Goal: Task Accomplishment & Management: Use online tool/utility

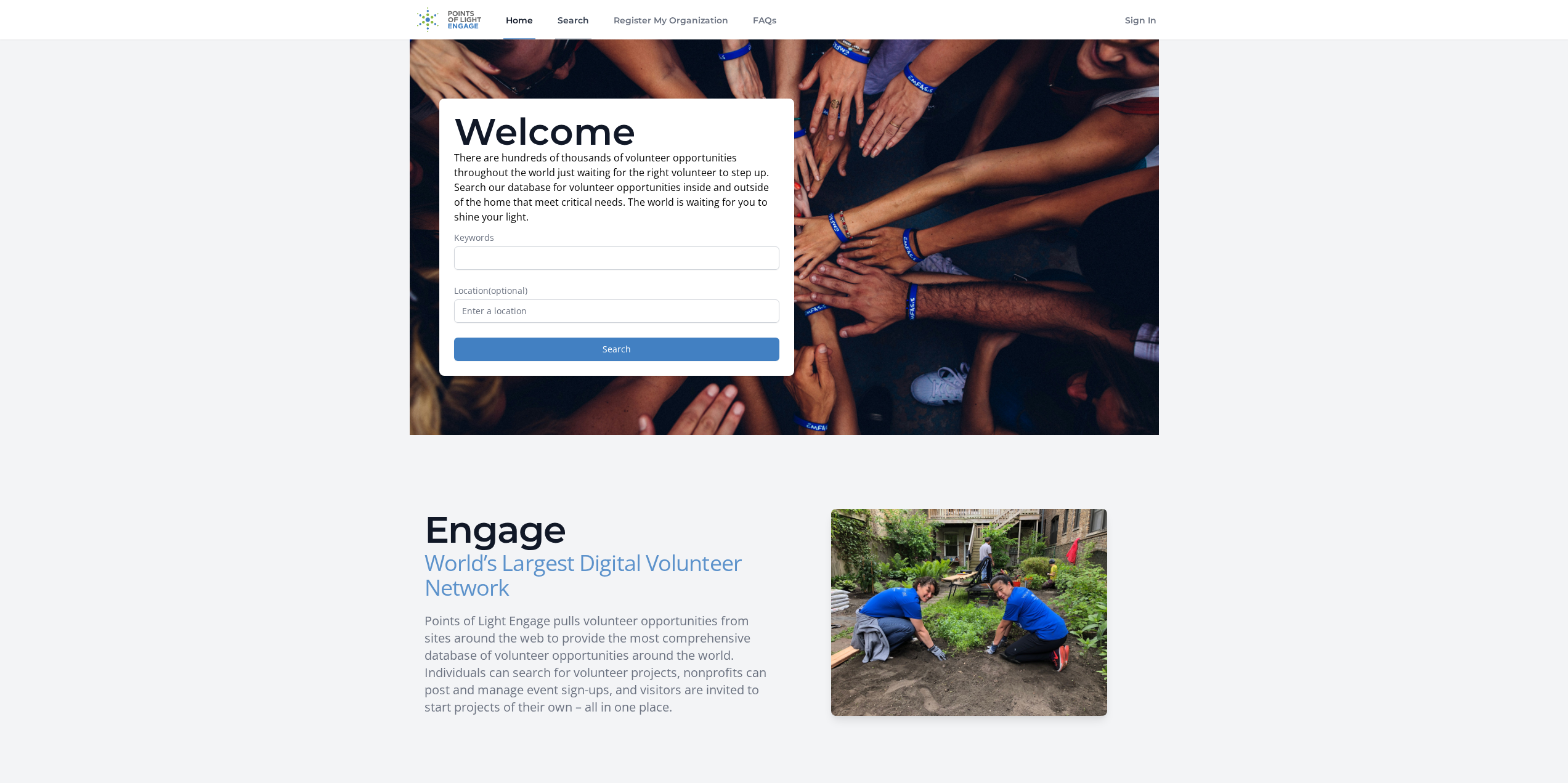
click at [571, 22] on link "Search" at bounding box center [573, 19] width 36 height 39
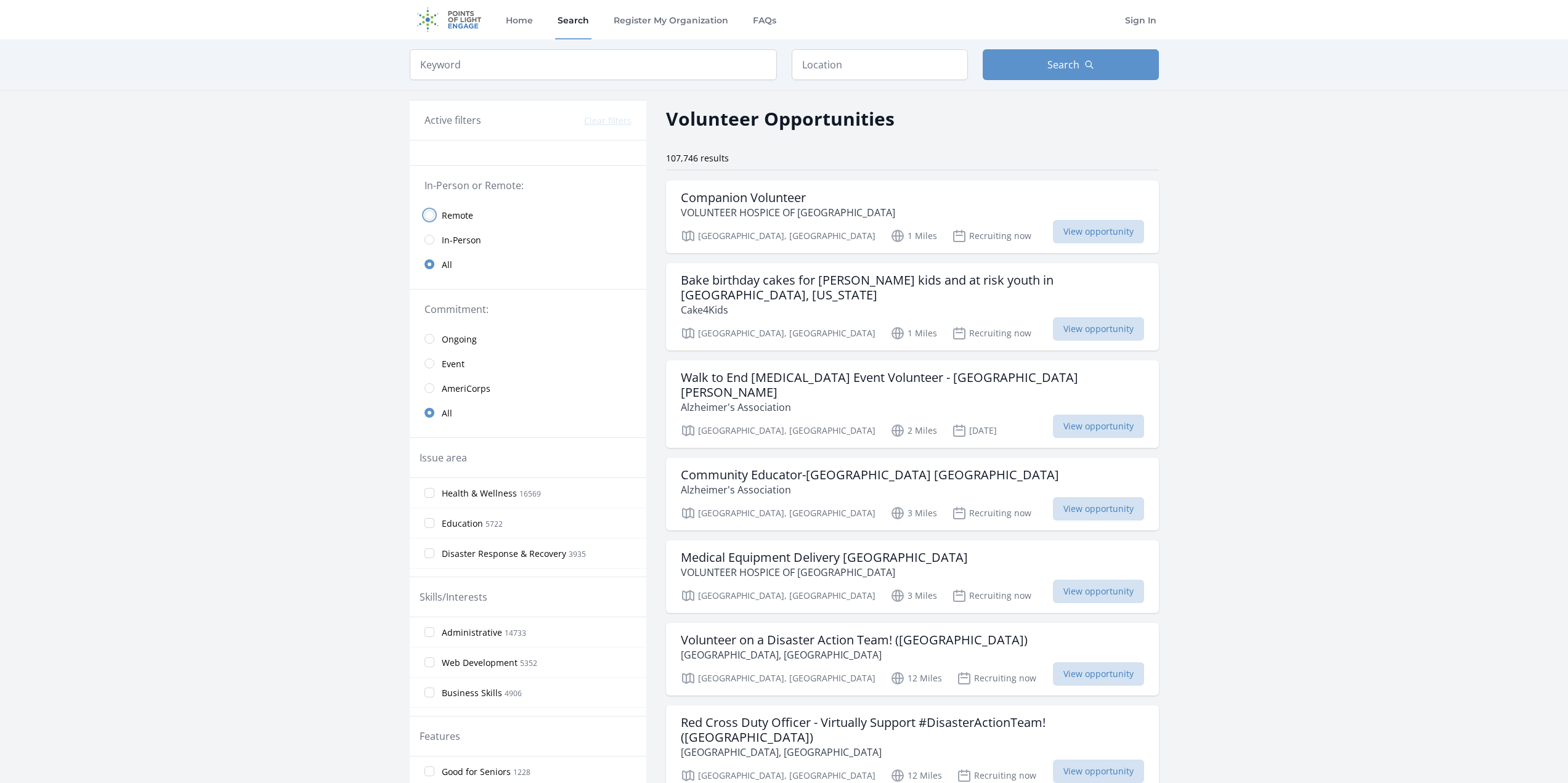
click at [430, 214] on input "radio" at bounding box center [429, 215] width 10 height 10
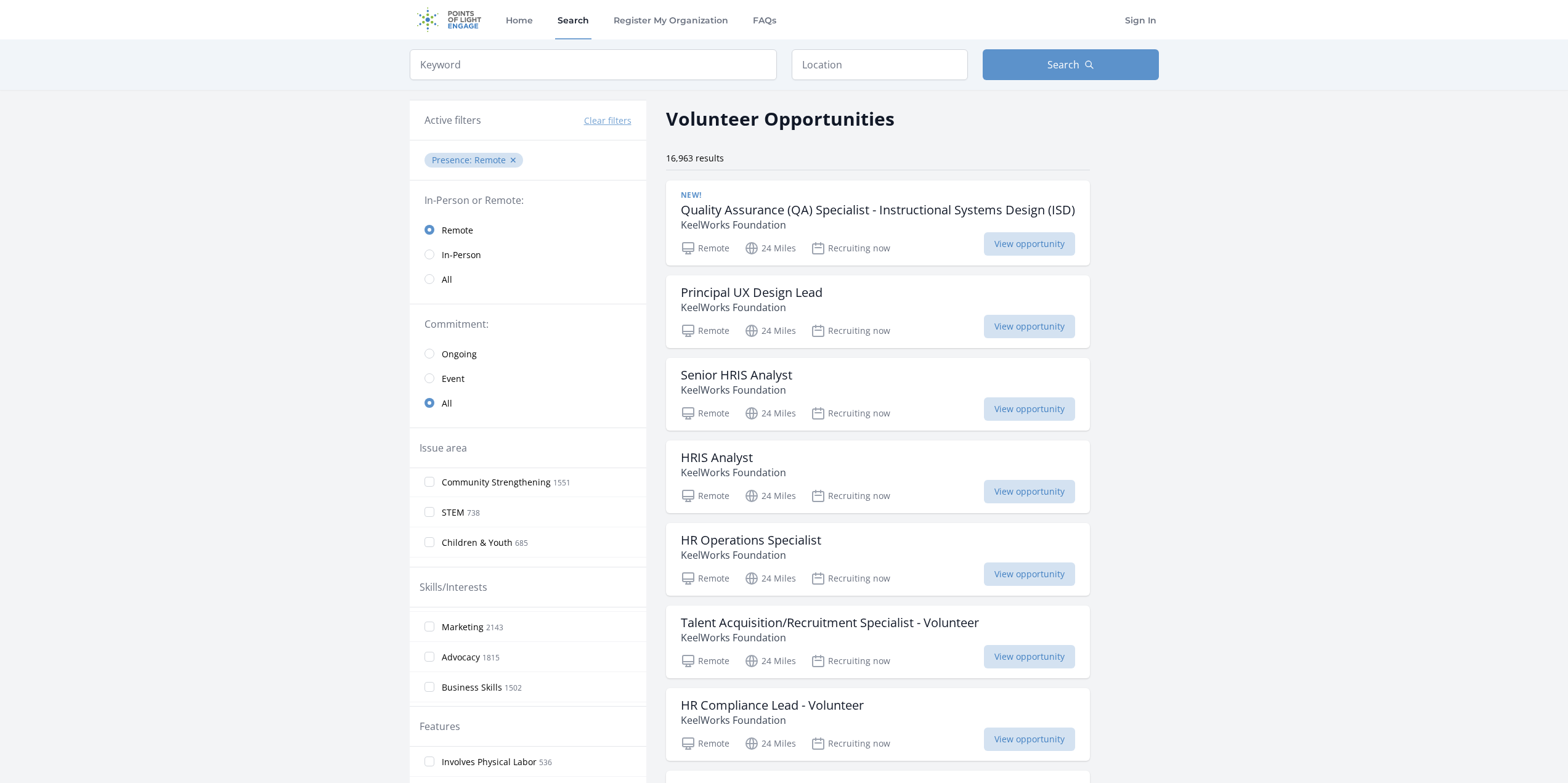
scroll to position [62, 0]
click at [428, 652] on input "Business Skills 1502" at bounding box center [429, 651] width 10 height 10
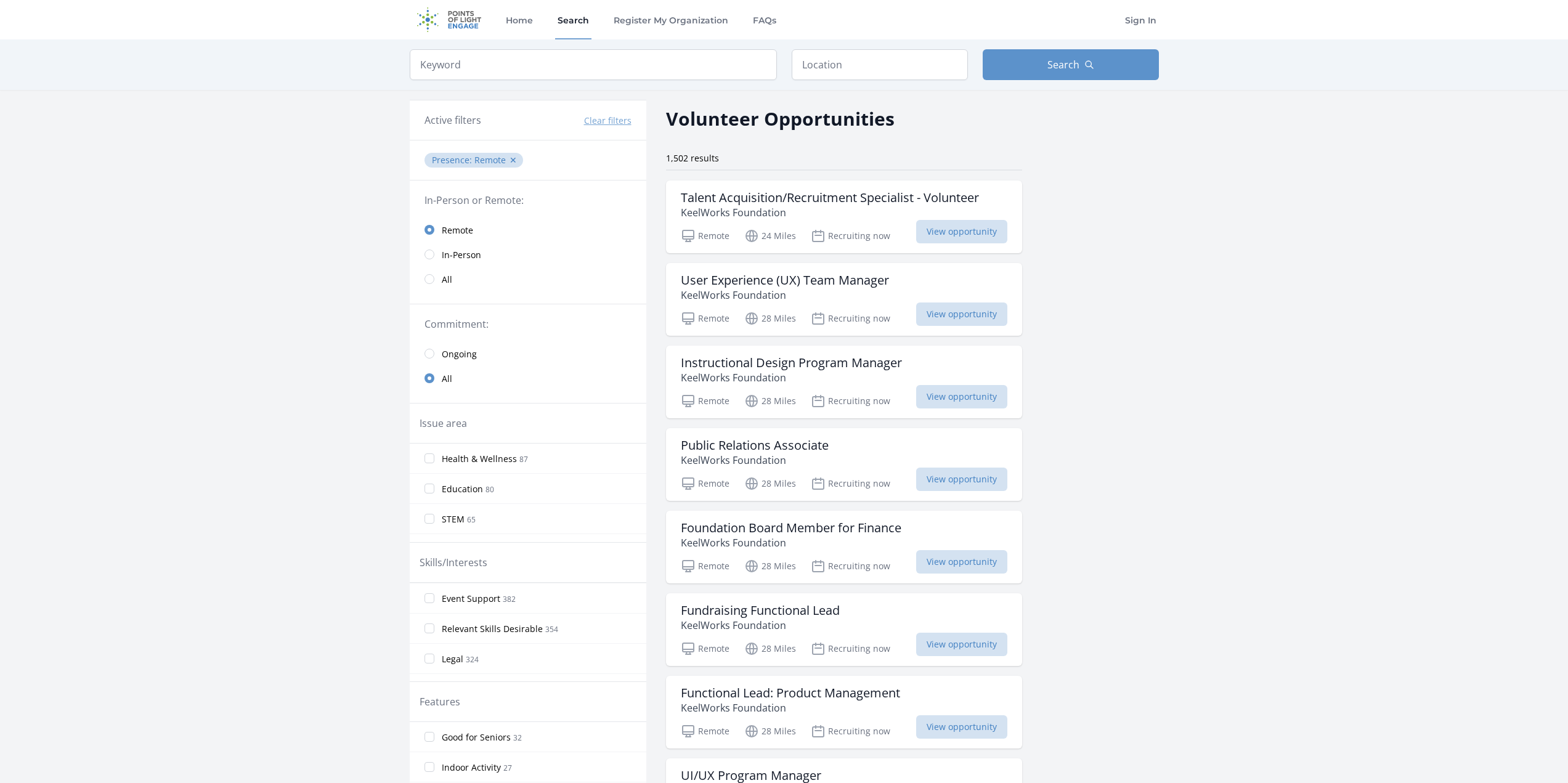
scroll to position [431, 0]
click at [505, 620] on span "Relevant Skills Desirable" at bounding box center [492, 620] width 101 height 12
click at [434, 620] on input "Relevant Skills Desirable 354" at bounding box center [429, 619] width 10 height 10
click at [464, 640] on span "Technology" at bounding box center [465, 643] width 47 height 12
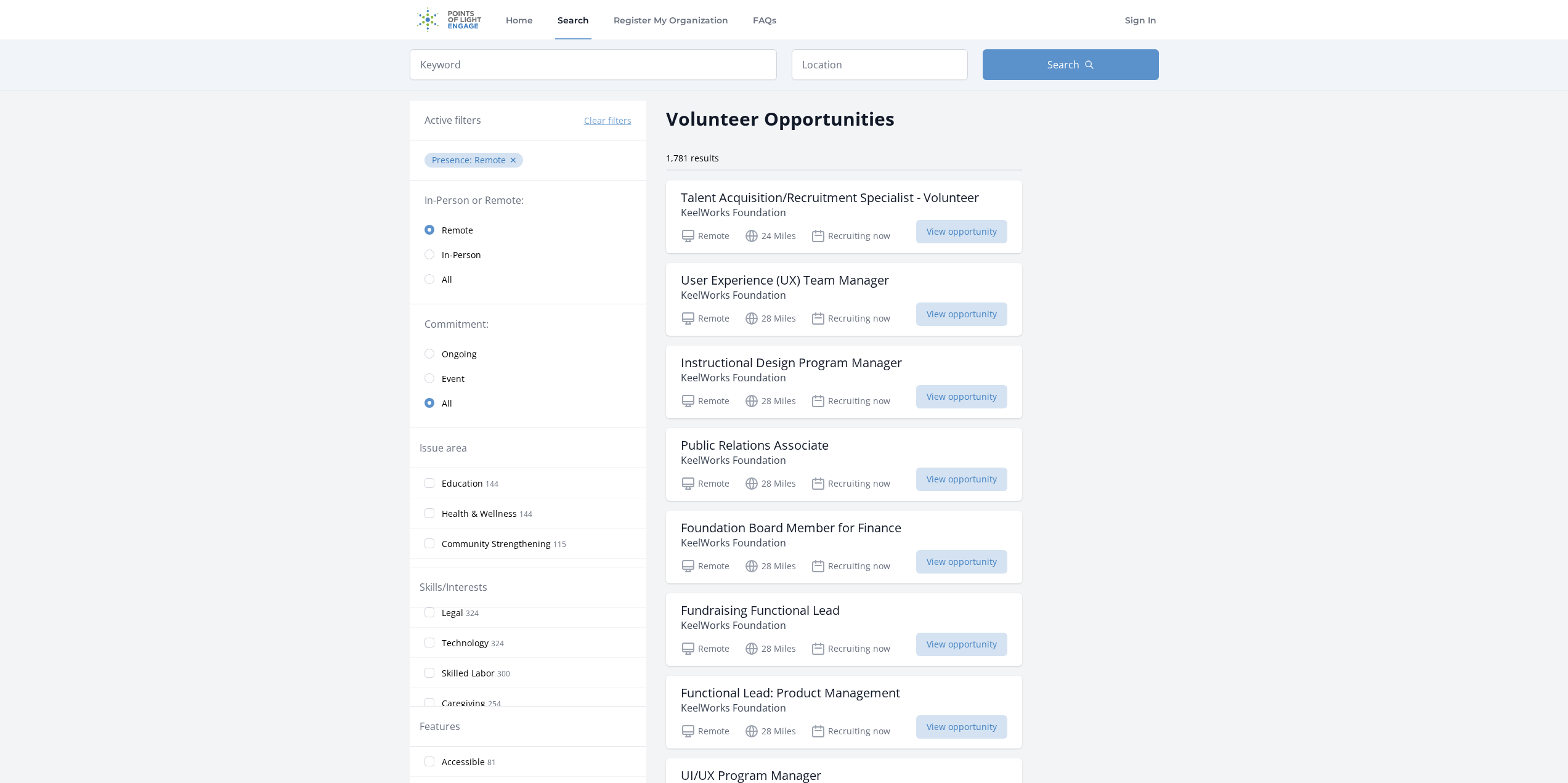
click at [434, 640] on input "Technology 324" at bounding box center [429, 642] width 10 height 10
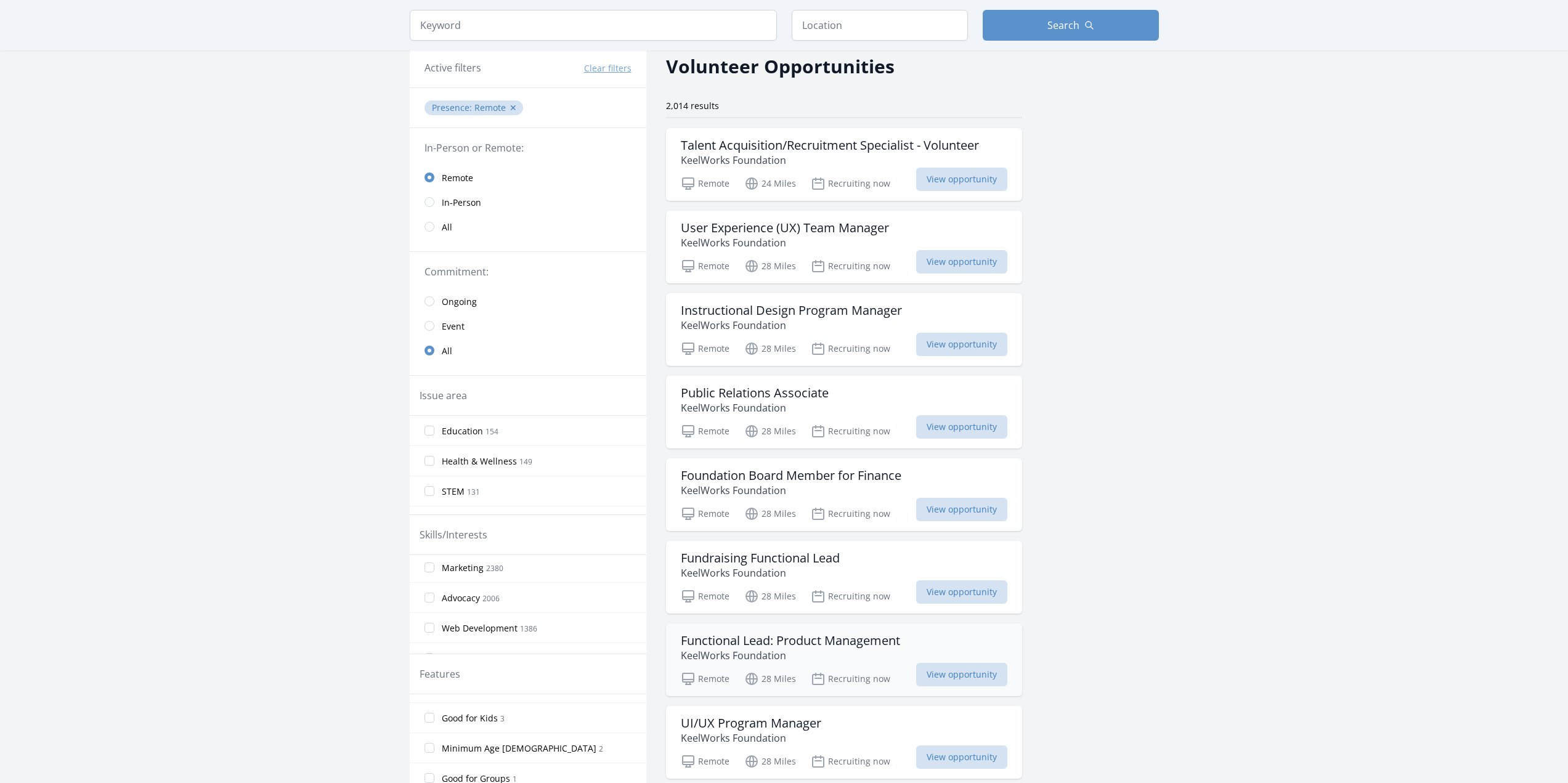
scroll to position [0, 0]
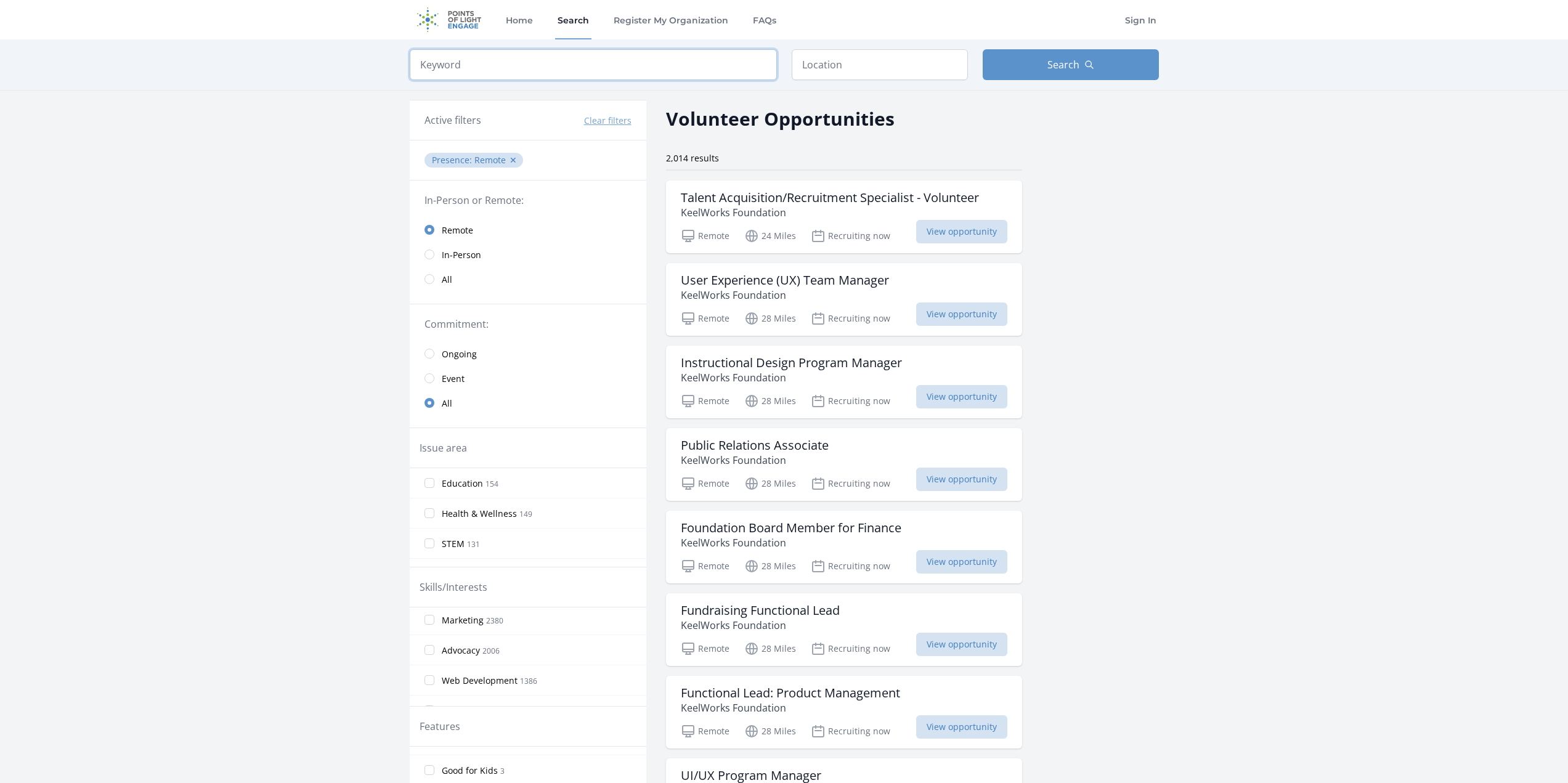
click at [572, 61] on input "search" at bounding box center [593, 65] width 367 height 31
type input "salesforce"
click button "submit" at bounding box center [0, 0] width 0 height 0
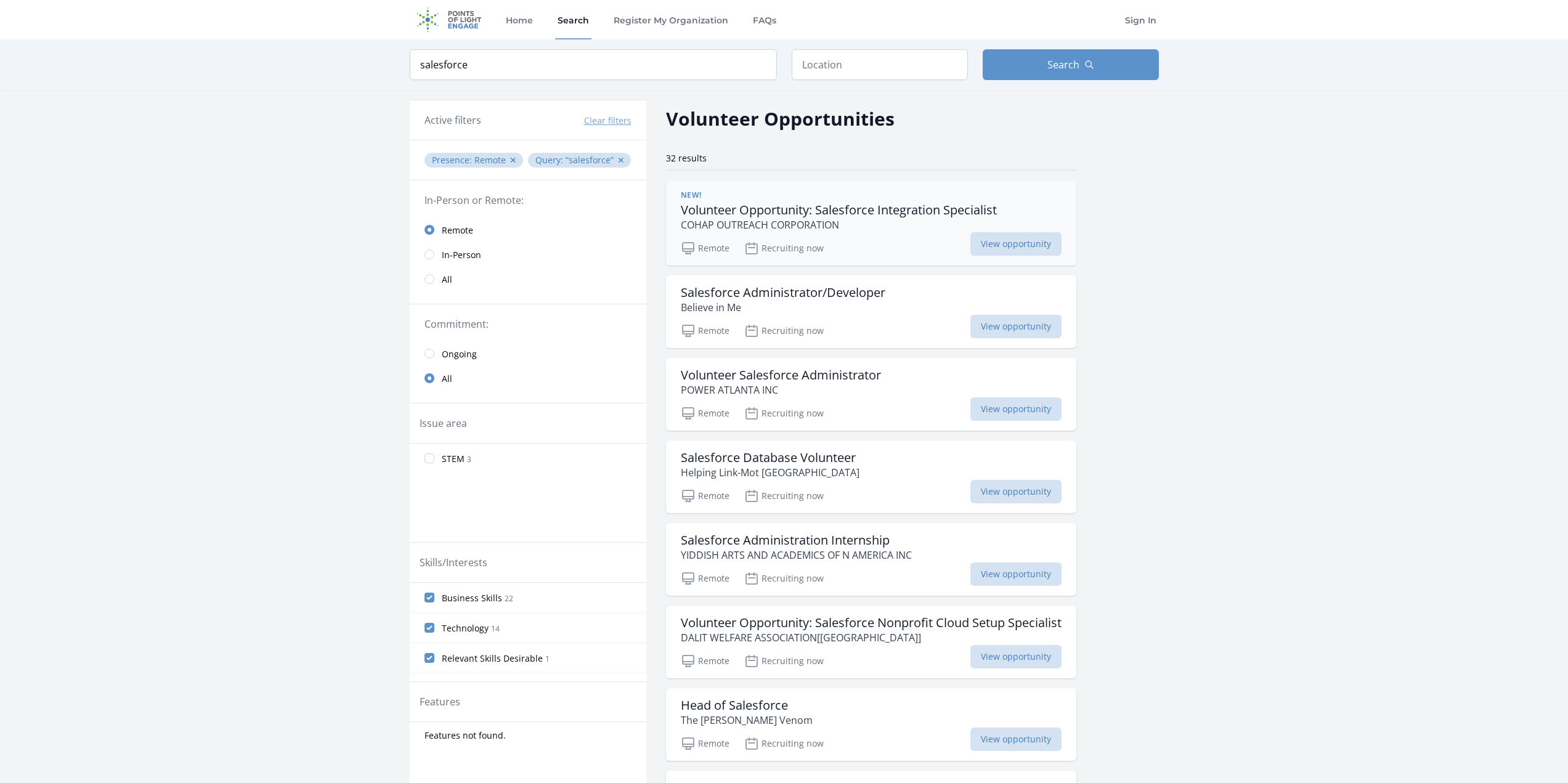
click at [844, 218] on p "COHAP OUTREACH CORPORATION" at bounding box center [838, 224] width 316 height 15
click at [842, 302] on p "Believe in Me" at bounding box center [783, 307] width 205 height 15
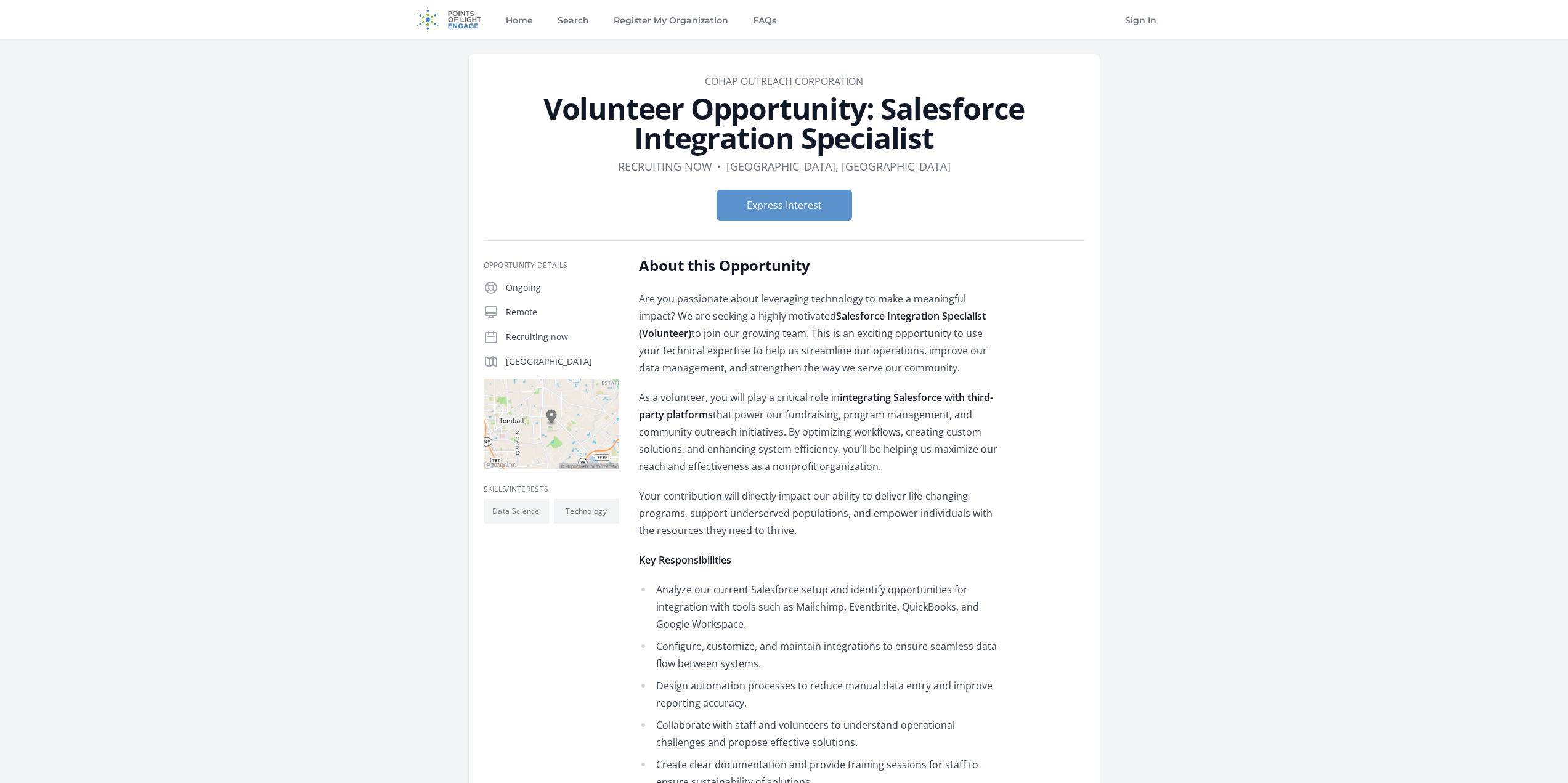
drag, startPoint x: 706, startPoint y: 496, endPoint x: 643, endPoint y: 444, distance: 81.7
click at [643, 444] on p "As a volunteer, you will play a critical role in integrating Salesforce with th…" at bounding box center [819, 432] width 360 height 87
